Goal: Transaction & Acquisition: Purchase product/service

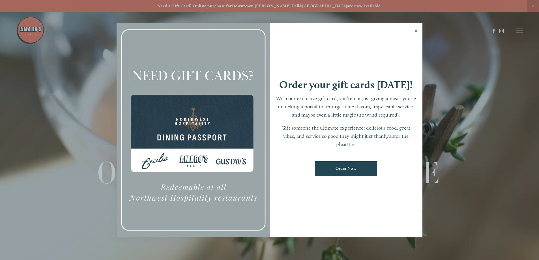
click at [415, 32] on link "Close" at bounding box center [415, 32] width 11 height 16
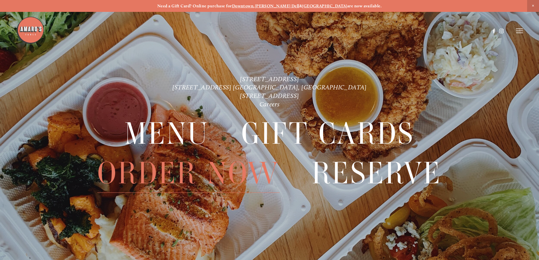
click at [153, 184] on span "Order Now" at bounding box center [188, 173] width 182 height 39
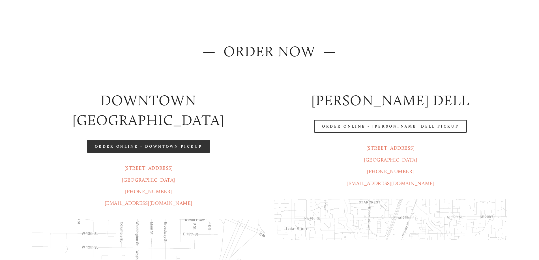
scroll to position [57, 0]
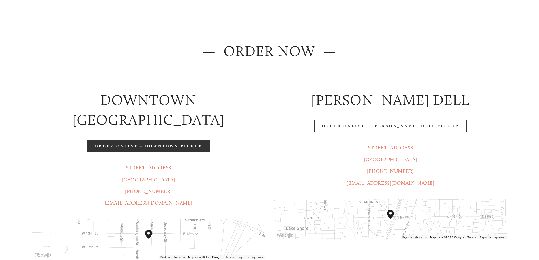
click at [124, 140] on link "Order Online - Downtown pickup" at bounding box center [149, 146] width 124 height 13
